Goal: Task Accomplishment & Management: Use online tool/utility

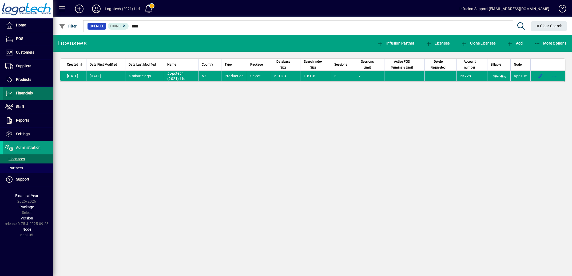
click at [22, 92] on span "Financials" at bounding box center [24, 93] width 17 height 4
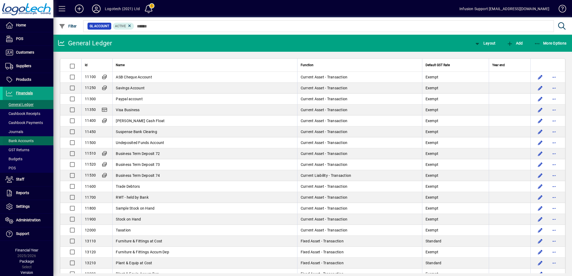
click at [25, 140] on span "Bank Accounts" at bounding box center [19, 141] width 28 height 4
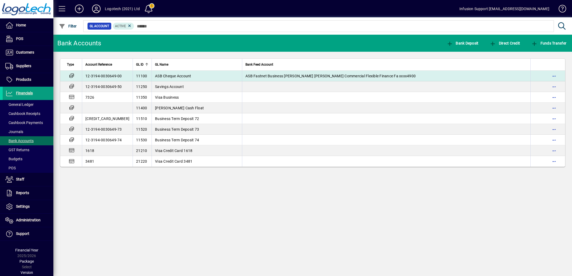
click at [197, 73] on td "ASB Cheque Account" at bounding box center [197, 76] width 91 height 11
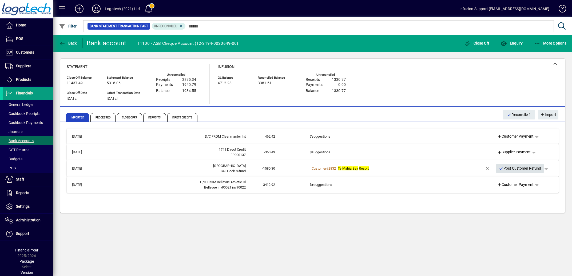
click at [501, 167] on icon "button" at bounding box center [501, 169] width 5 height 4
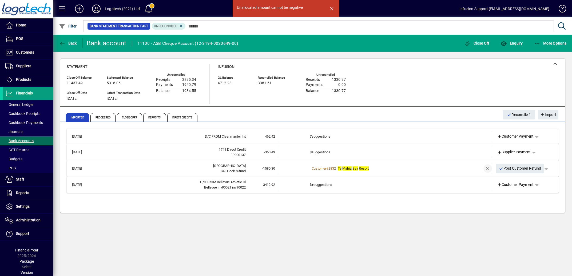
click at [488, 167] on span "button" at bounding box center [488, 168] width 13 height 13
click at [321, 168] on td "1 suggestion" at bounding box center [385, 168] width 151 height 11
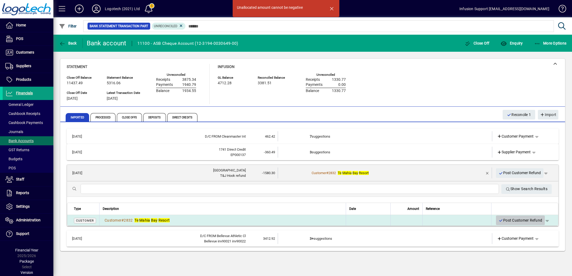
click at [499, 220] on span "Post Customer Refund" at bounding box center [521, 220] width 44 height 9
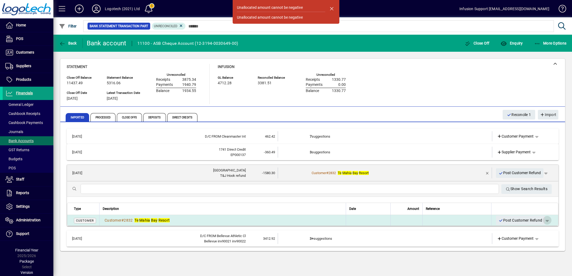
click at [541, 219] on span "button" at bounding box center [547, 220] width 13 height 13
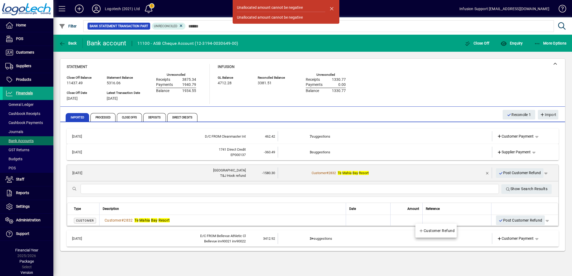
click at [486, 172] on div at bounding box center [286, 138] width 572 height 276
click at [547, 173] on span "button" at bounding box center [546, 173] width 13 height 13
click at [486, 173] on div at bounding box center [286, 138] width 572 height 276
click at [486, 172] on span "button" at bounding box center [487, 173] width 13 height 13
click at [103, 115] on span "Processed" at bounding box center [103, 117] width 25 height 9
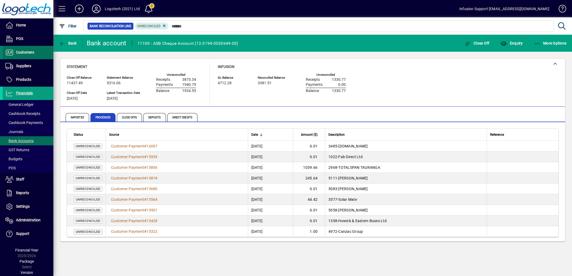
click at [29, 50] on span "Customers" at bounding box center [25, 52] width 18 height 4
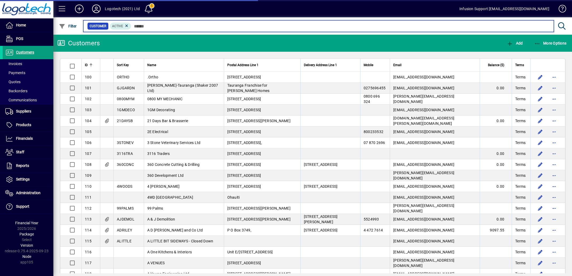
click at [181, 24] on input "text" at bounding box center [340, 25] width 419 height 7
click at [196, 29] on input "text" at bounding box center [340, 25] width 419 height 7
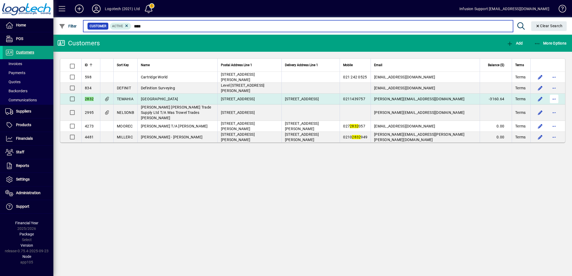
type input "****"
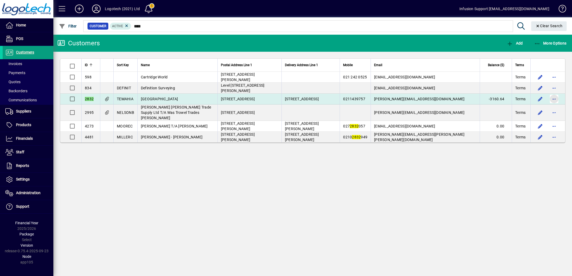
click at [557, 98] on span "button" at bounding box center [554, 99] width 13 height 13
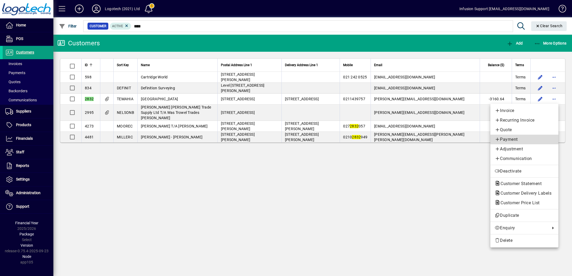
click at [511, 139] on span "Payment" at bounding box center [525, 139] width 60 height 6
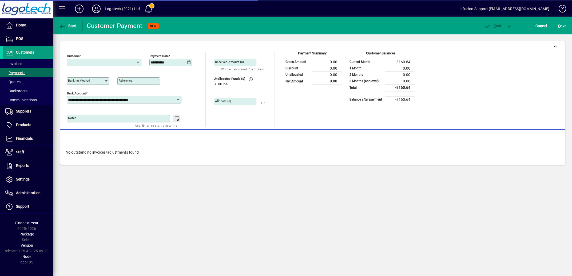
type input "**********"
click at [189, 62] on icon at bounding box center [189, 62] width 4 height 4
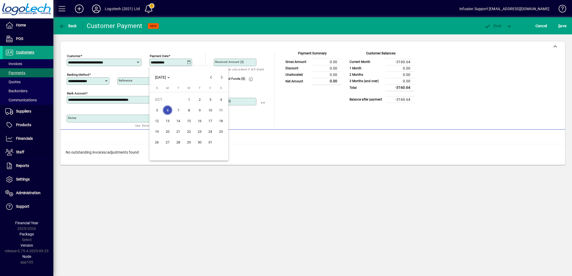
click at [199, 99] on span "2" at bounding box center [200, 100] width 10 height 10
type input "**********"
click at [105, 81] on icon at bounding box center [106, 81] width 4 height 4
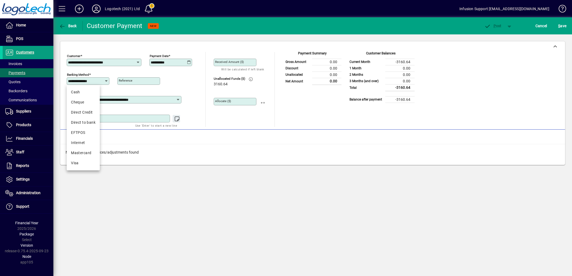
click at [105, 80] on icon at bounding box center [106, 81] width 4 height 4
click at [253, 101] on input "Allocate ($)" at bounding box center [235, 102] width 41 height 4
click at [537, 25] on span "Cancel" at bounding box center [542, 26] width 12 height 9
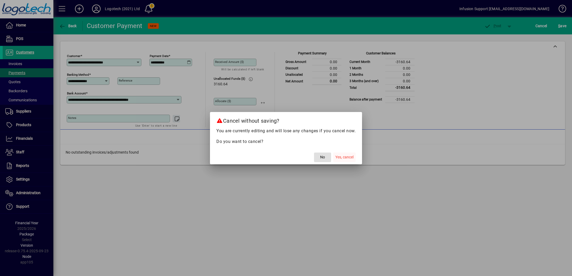
click at [340, 155] on span "Yes, cancel" at bounding box center [345, 158] width 18 height 6
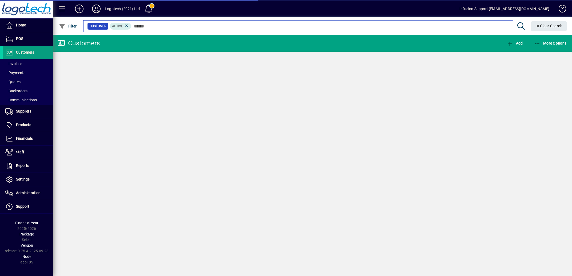
type input "****"
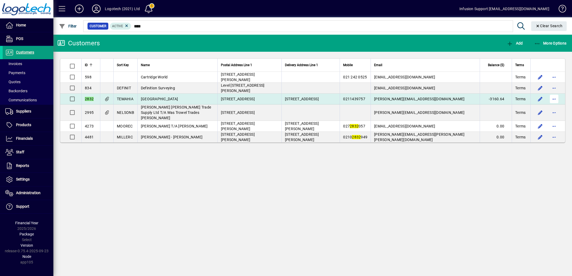
click at [559, 97] on span "button" at bounding box center [554, 99] width 13 height 13
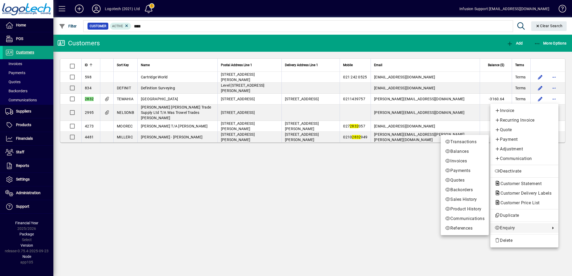
click at [510, 228] on span "Enquiry" at bounding box center [521, 228] width 53 height 6
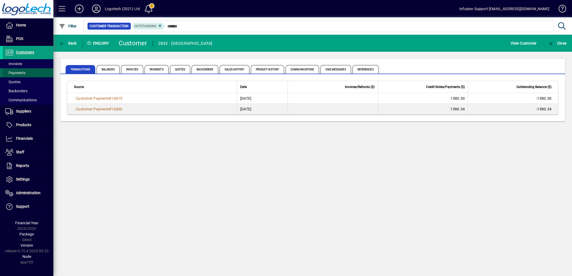
click at [21, 71] on span "Payments" at bounding box center [15, 73] width 20 height 4
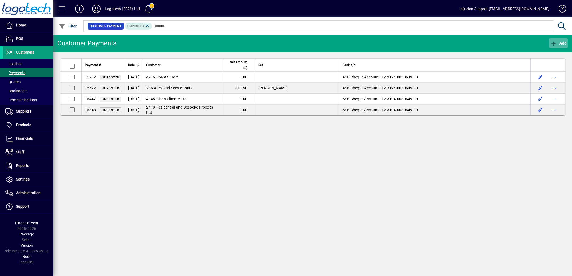
click at [553, 43] on icon "button" at bounding box center [554, 43] width 7 height 5
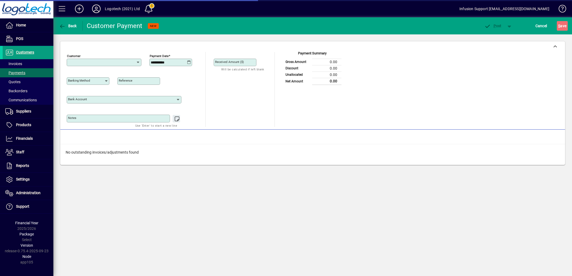
type input "**********"
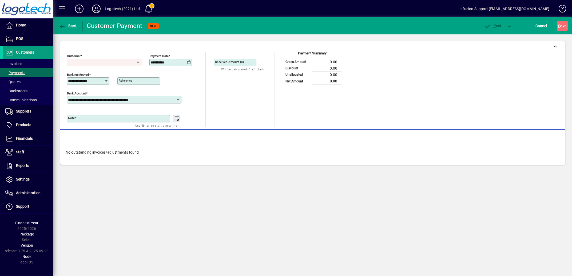
click at [131, 62] on input "Customer" at bounding box center [102, 62] width 68 height 4
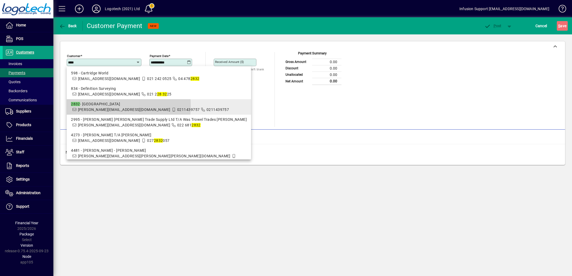
click at [97, 107] on div "2832 - [GEOGRAPHIC_DATA]" at bounding box center [159, 104] width 176 height 6
type input "**********"
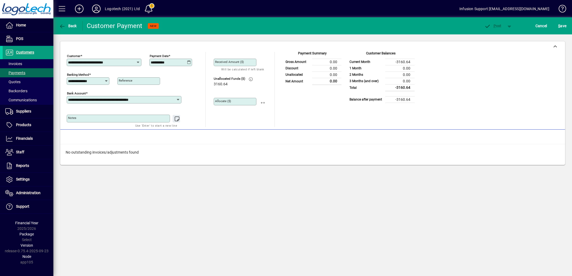
click at [241, 101] on input "Allocate ($)" at bounding box center [235, 102] width 41 height 4
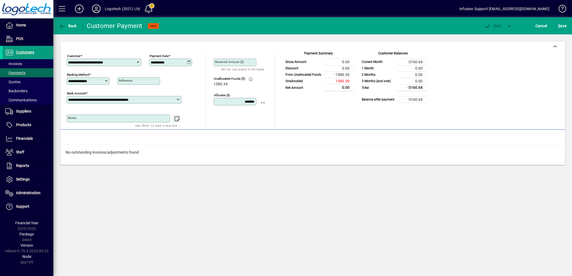
type input "*******"
click at [236, 62] on mat-label "Received Amount ($)" at bounding box center [229, 62] width 29 height 4
click at [236, 62] on input "Received Amount ($)" at bounding box center [235, 62] width 41 height 4
type input "********"
click at [190, 63] on icon at bounding box center [189, 62] width 4 height 4
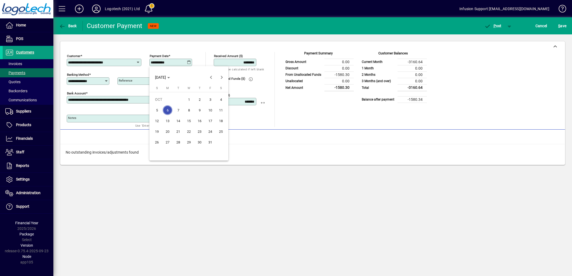
click at [199, 99] on span "2" at bounding box center [200, 100] width 10 height 10
type input "**********"
click at [485, 25] on icon "button" at bounding box center [488, 26] width 7 height 5
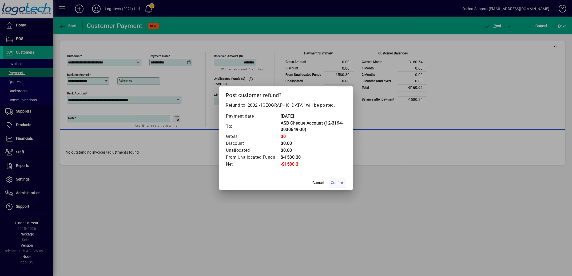
click at [337, 182] on span "Confirm" at bounding box center [337, 183] width 13 height 6
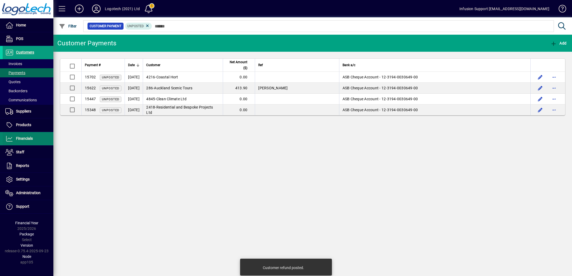
click at [26, 136] on span "Financials" at bounding box center [18, 139] width 30 height 6
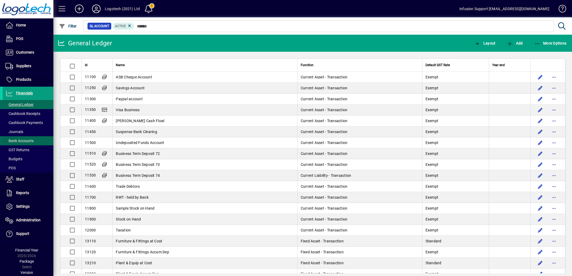
click at [24, 140] on span "Bank Accounts" at bounding box center [19, 141] width 28 height 4
click at [25, 141] on span "Bank Accounts" at bounding box center [19, 141] width 28 height 4
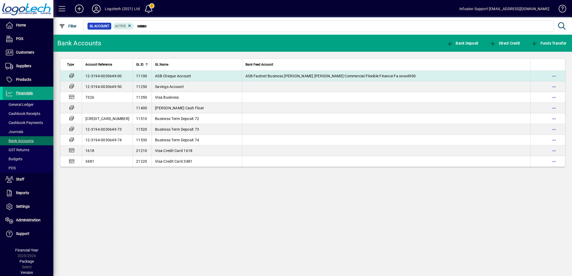
click at [170, 76] on span "ASB Cheque Account" at bounding box center [173, 76] width 36 height 4
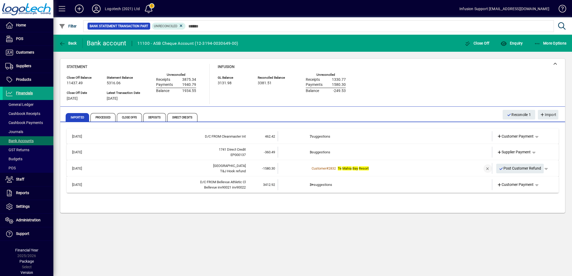
click at [489, 168] on span "button" at bounding box center [488, 168] width 13 height 13
click at [100, 116] on span "Processed" at bounding box center [103, 117] width 25 height 9
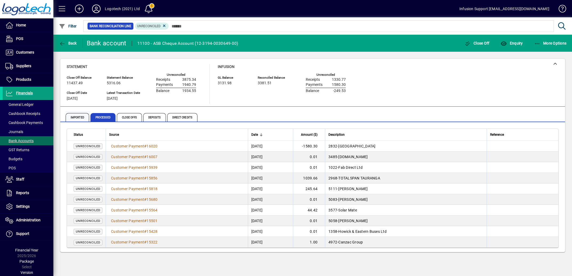
click at [78, 116] on span "Imported" at bounding box center [77, 117] width 23 height 9
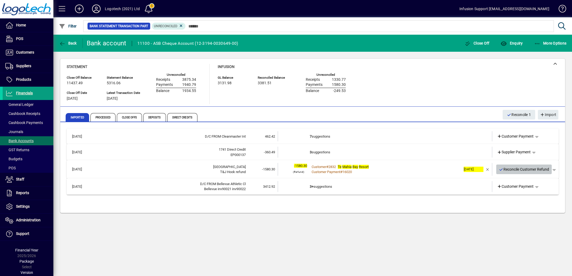
click at [501, 169] on icon "button" at bounding box center [501, 170] width 5 height 4
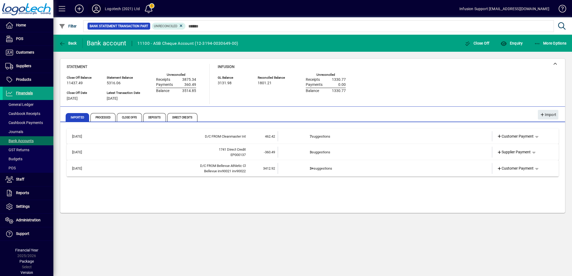
click at [98, 10] on icon at bounding box center [96, 9] width 11 height 9
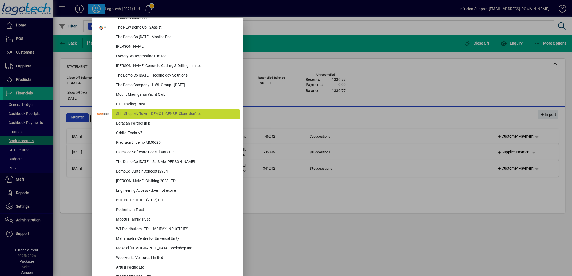
scroll to position [1999, 0]
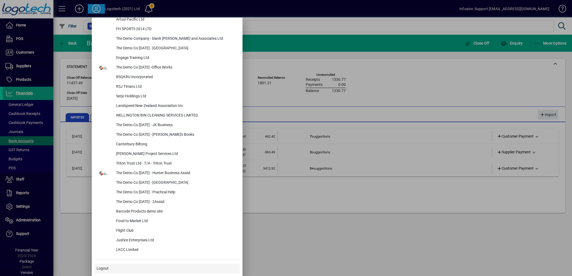
click at [102, 269] on span "Logout" at bounding box center [103, 269] width 12 height 6
